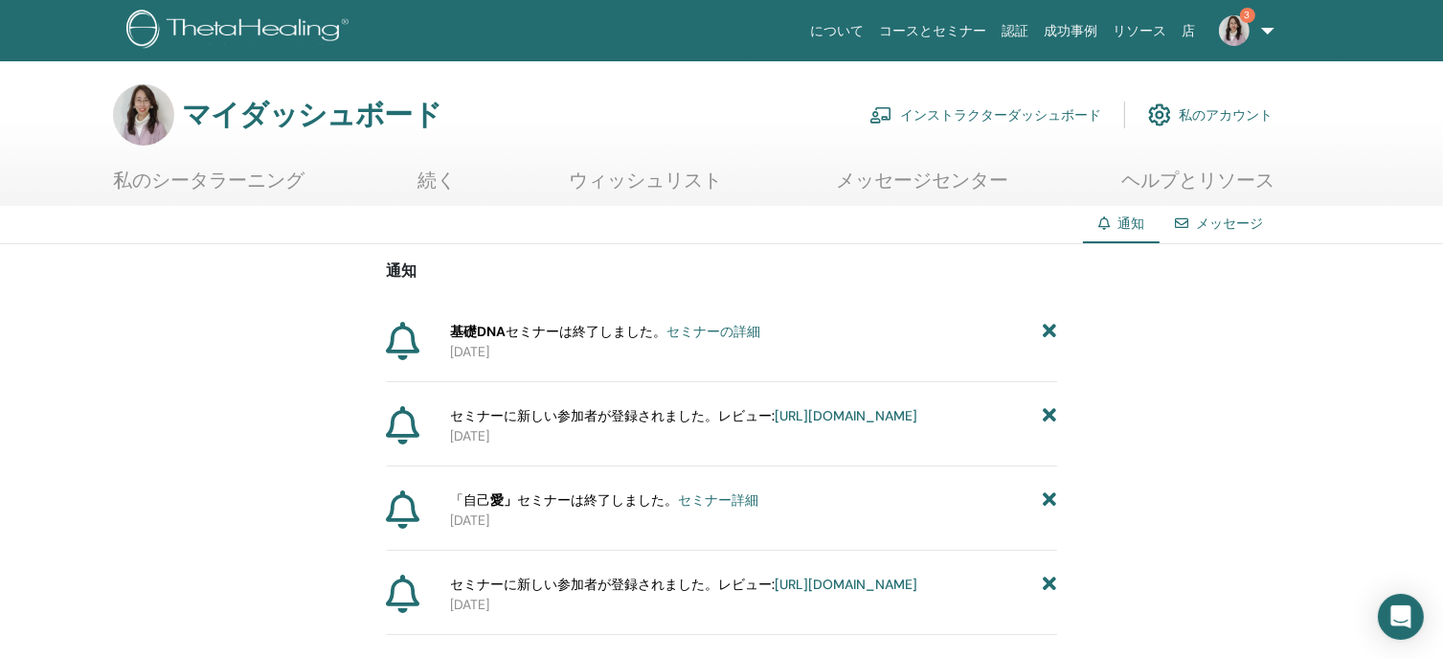
click at [724, 508] on font "セミナー詳細" at bounding box center [718, 499] width 80 height 17
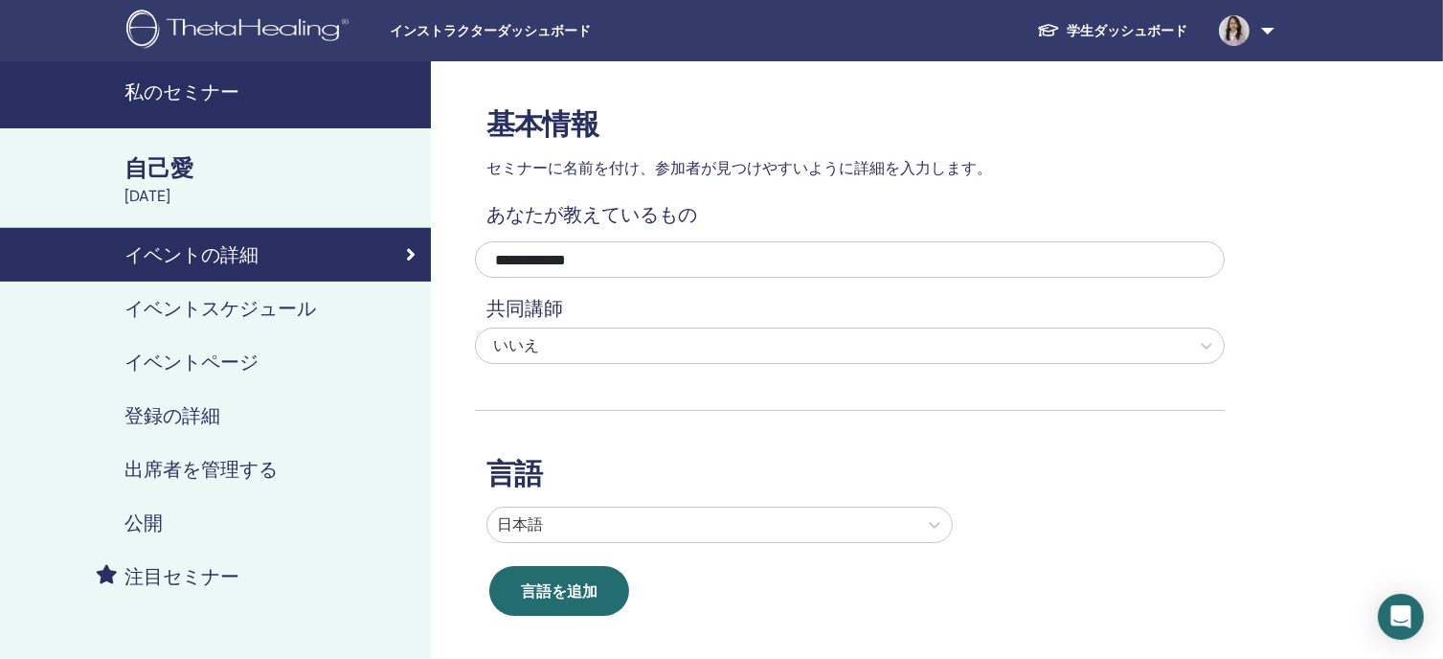
click at [185, 168] on font "自己愛" at bounding box center [158, 168] width 69 height 30
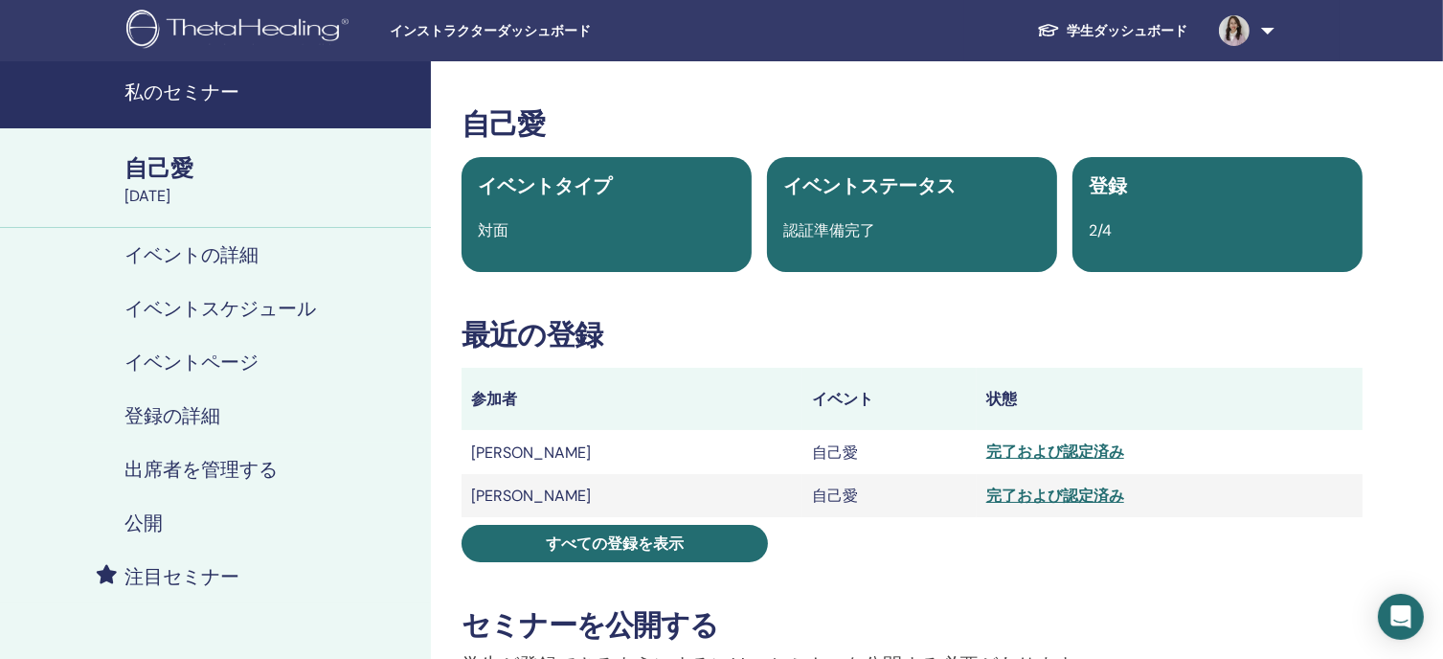
click at [183, 85] on font "私のセミナー" at bounding box center [181, 91] width 115 height 25
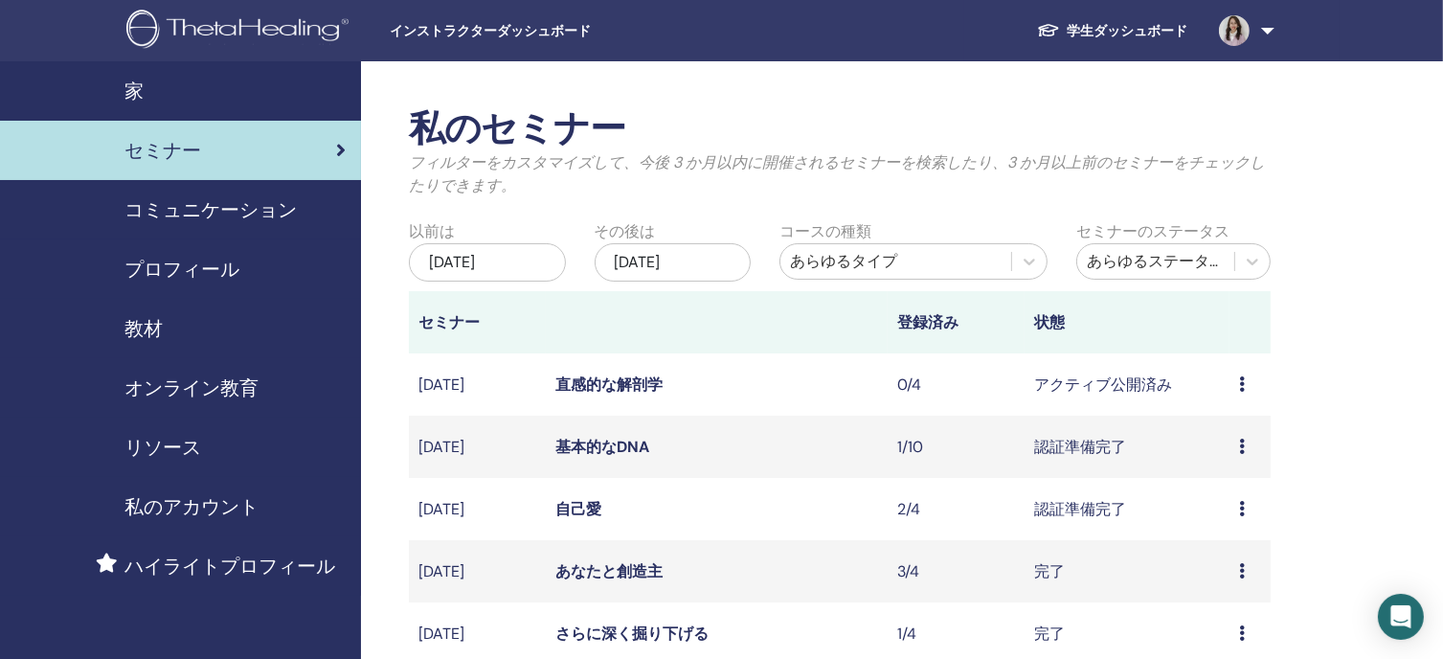
click at [1245, 441] on icon at bounding box center [1242, 445] width 6 height 15
click at [594, 443] on font "基本的なDNA" at bounding box center [602, 447] width 94 height 20
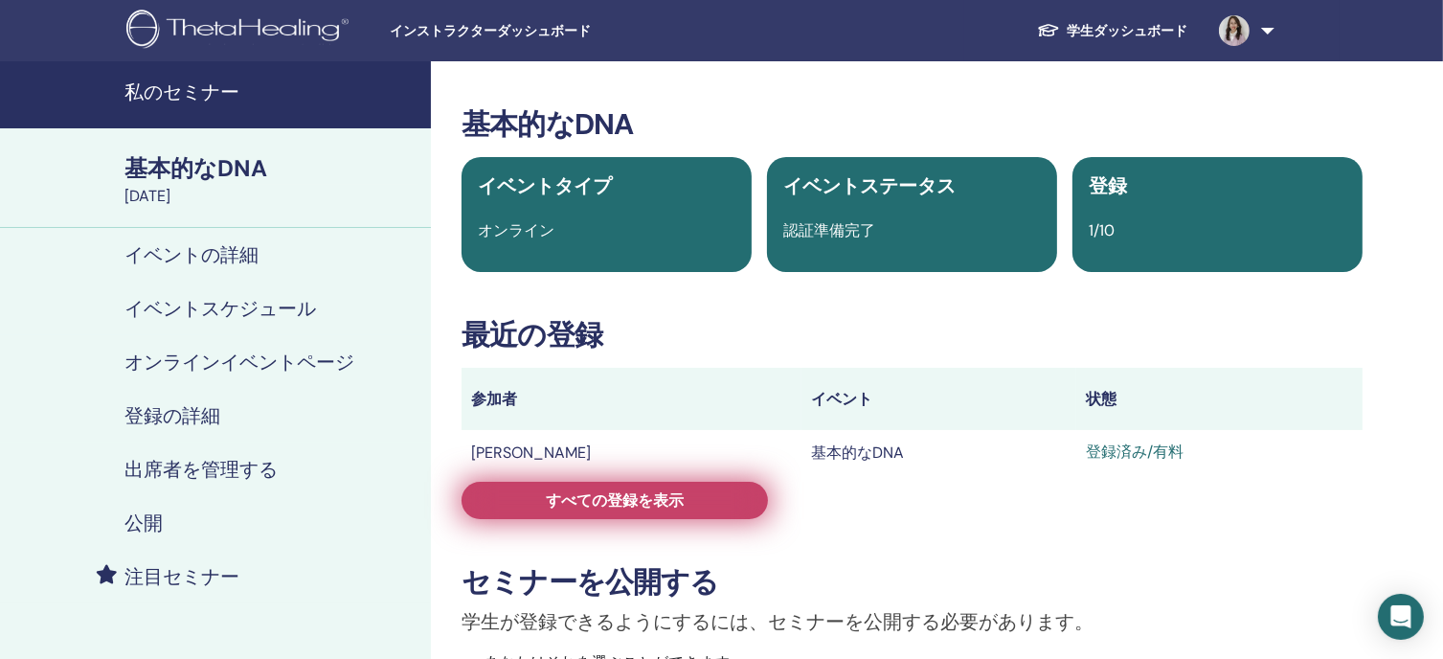
click at [643, 508] on font "すべての登録を表示" at bounding box center [615, 500] width 138 height 20
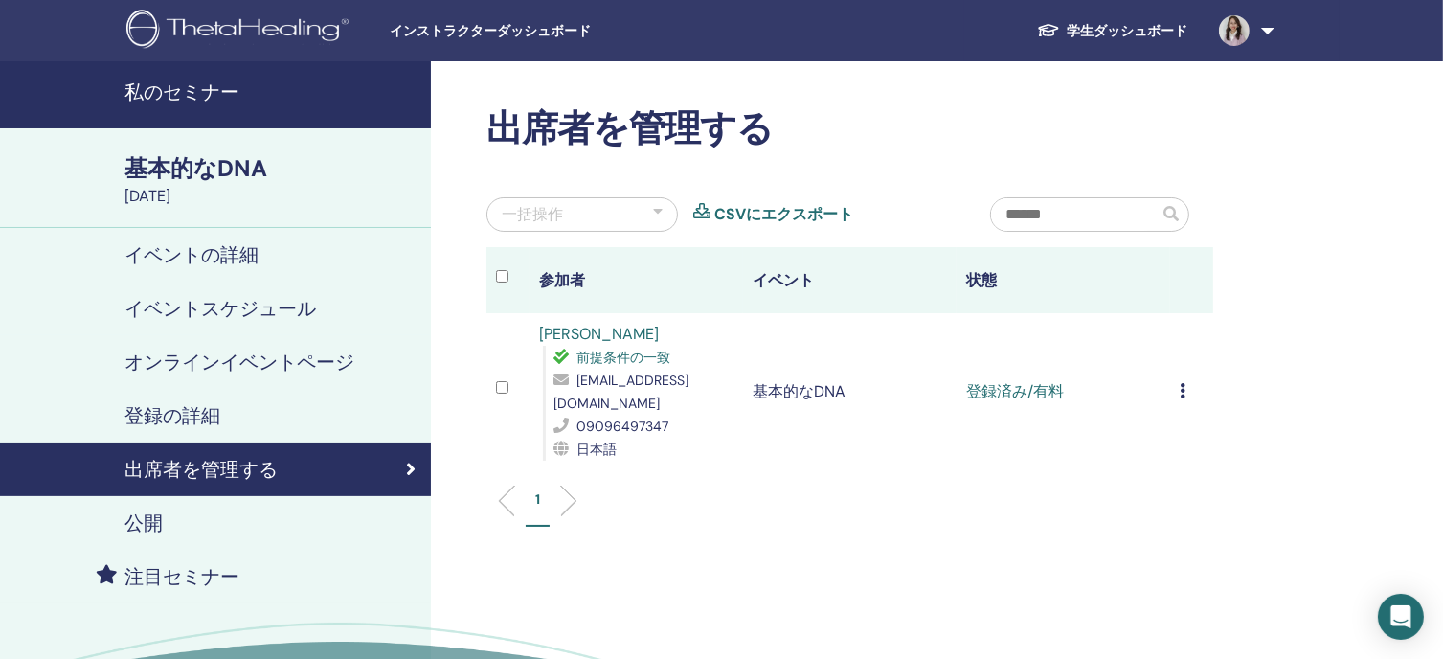
click at [1180, 383] on icon at bounding box center [1183, 390] width 6 height 15
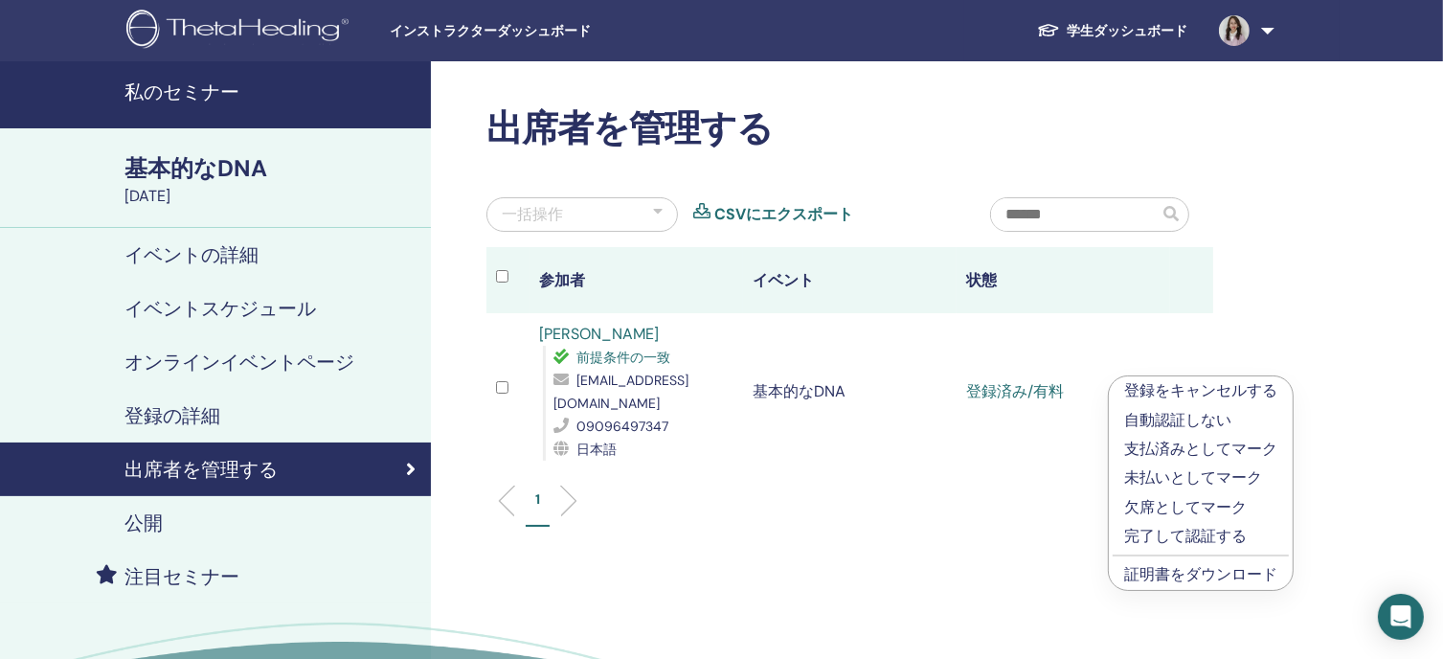
click at [1166, 578] on font "証明書をダウンロード" at bounding box center [1200, 574] width 153 height 20
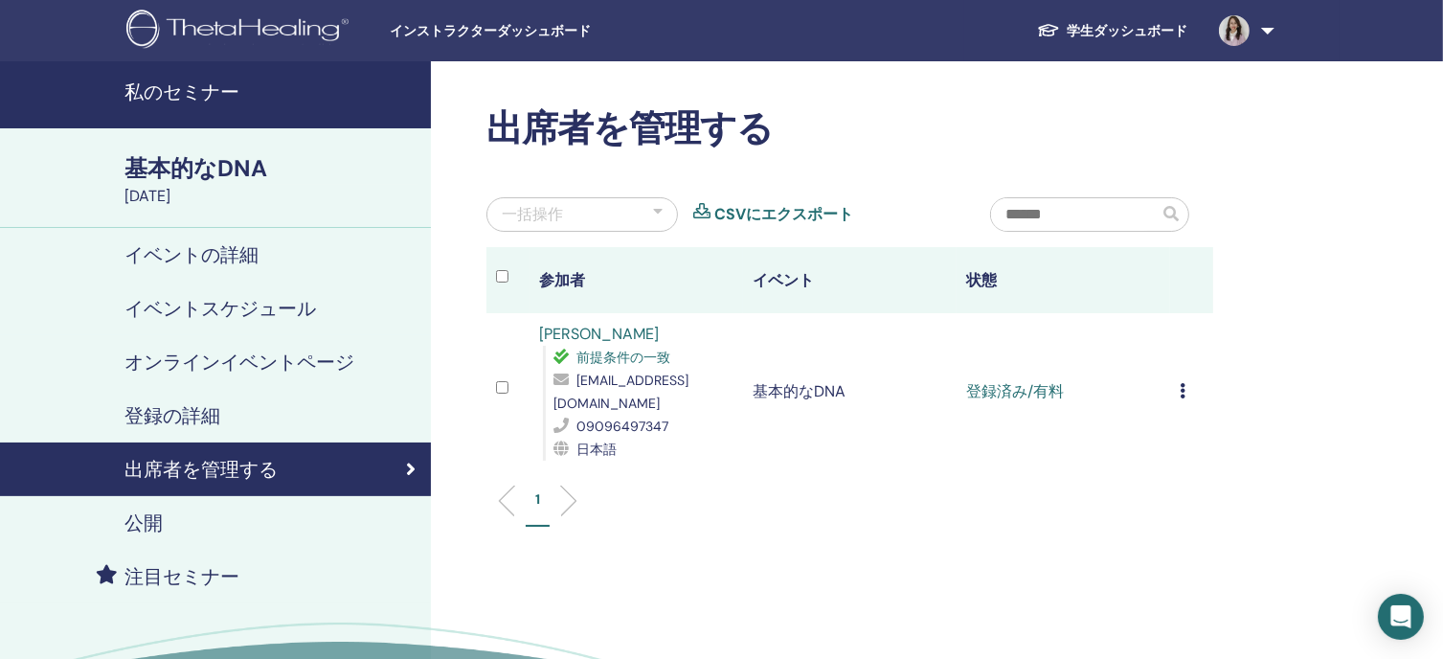
click at [1177, 371] on td "登録をキャンセルする 自動認証しない 支払済みとしてマーク 未払いとしてマーク 欠席としてマーク 完了して認証する 証明書をダウンロード" at bounding box center [1191, 391] width 43 height 157
click at [1182, 383] on icon at bounding box center [1183, 390] width 6 height 15
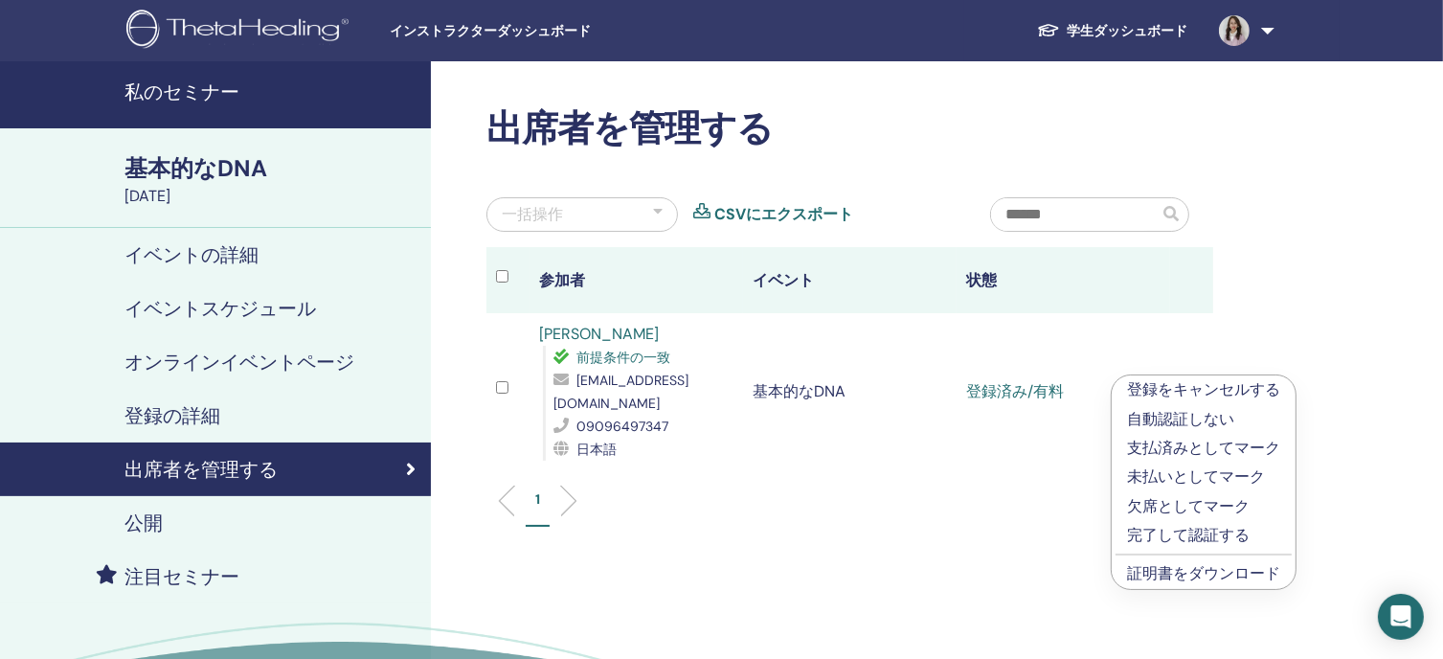
click at [1179, 536] on font "完了して認証する" at bounding box center [1188, 535] width 123 height 20
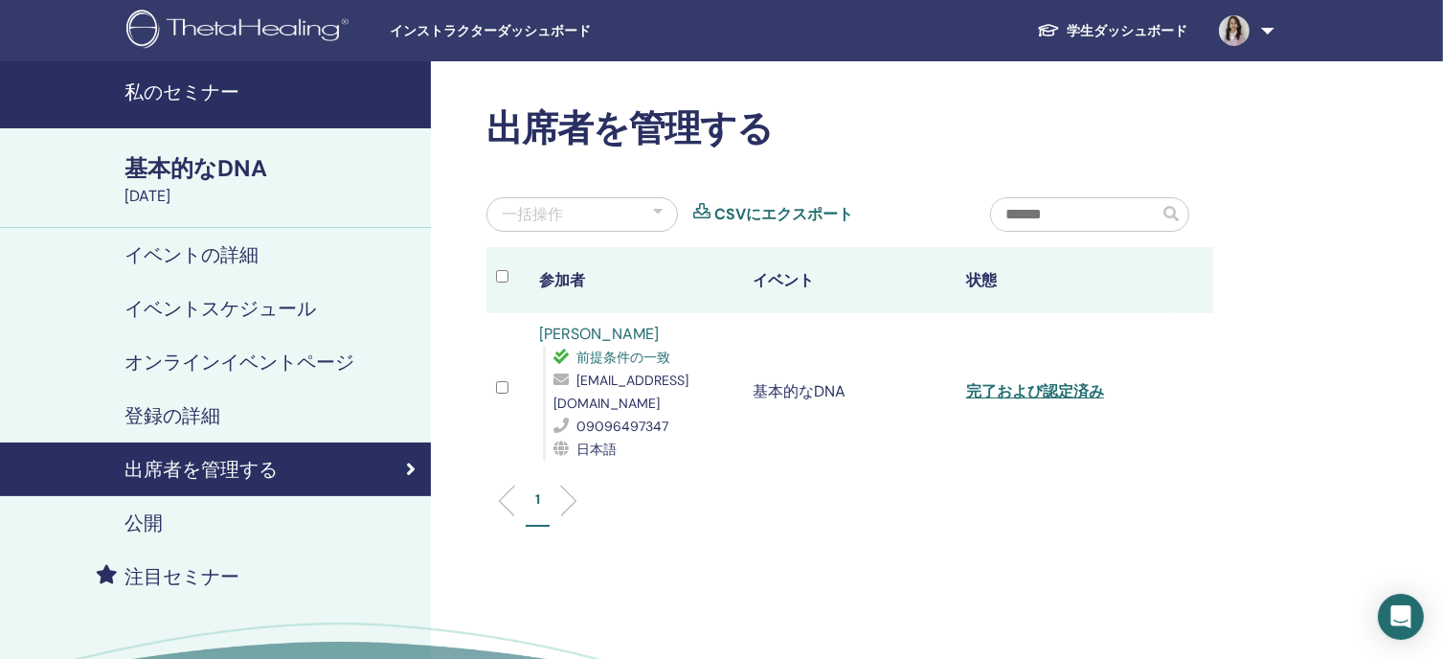
click at [202, 79] on font "私のセミナー" at bounding box center [181, 91] width 115 height 25
